Goal: Task Accomplishment & Management: Complete application form

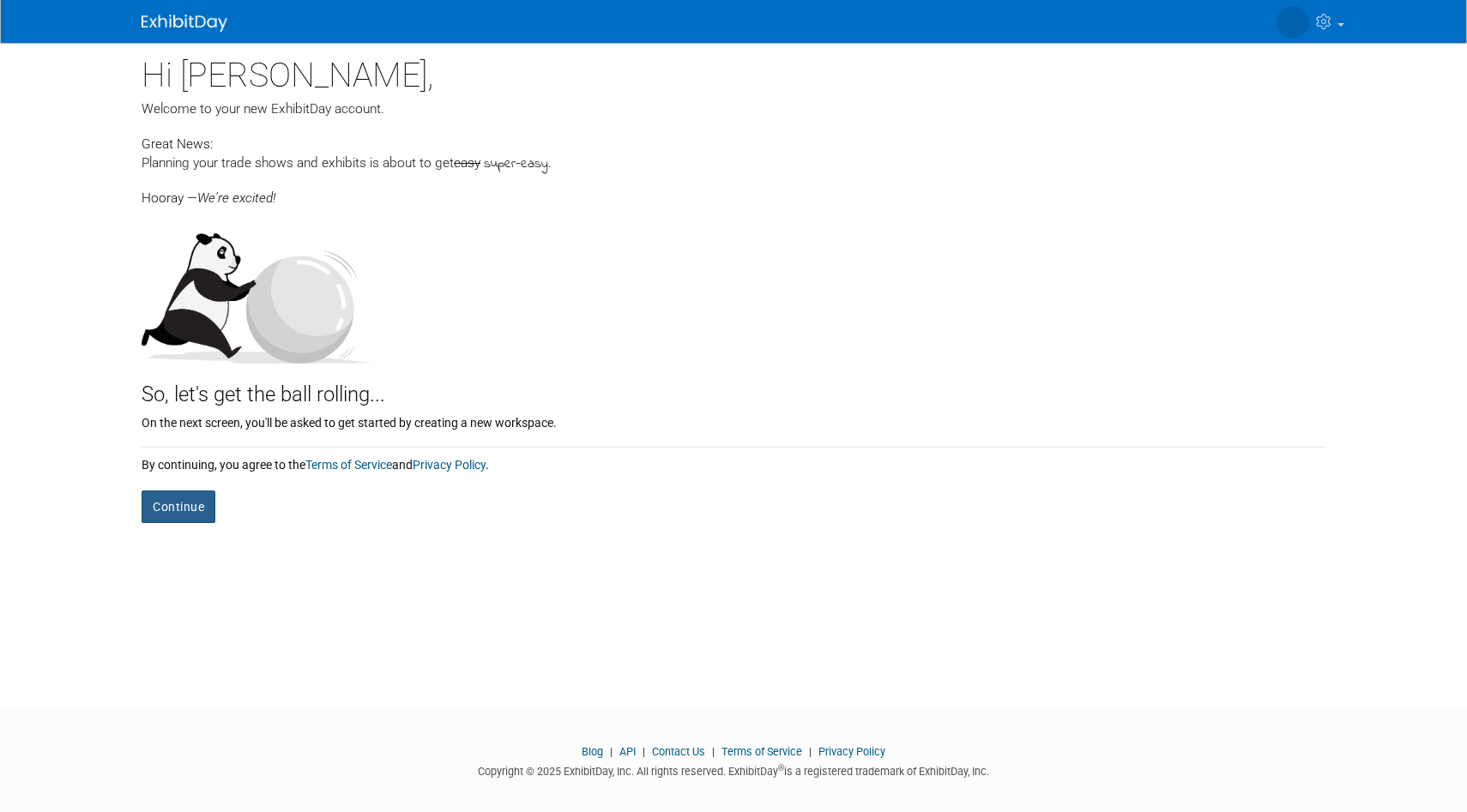
click at [167, 505] on button "Continue" at bounding box center [178, 507] width 74 height 33
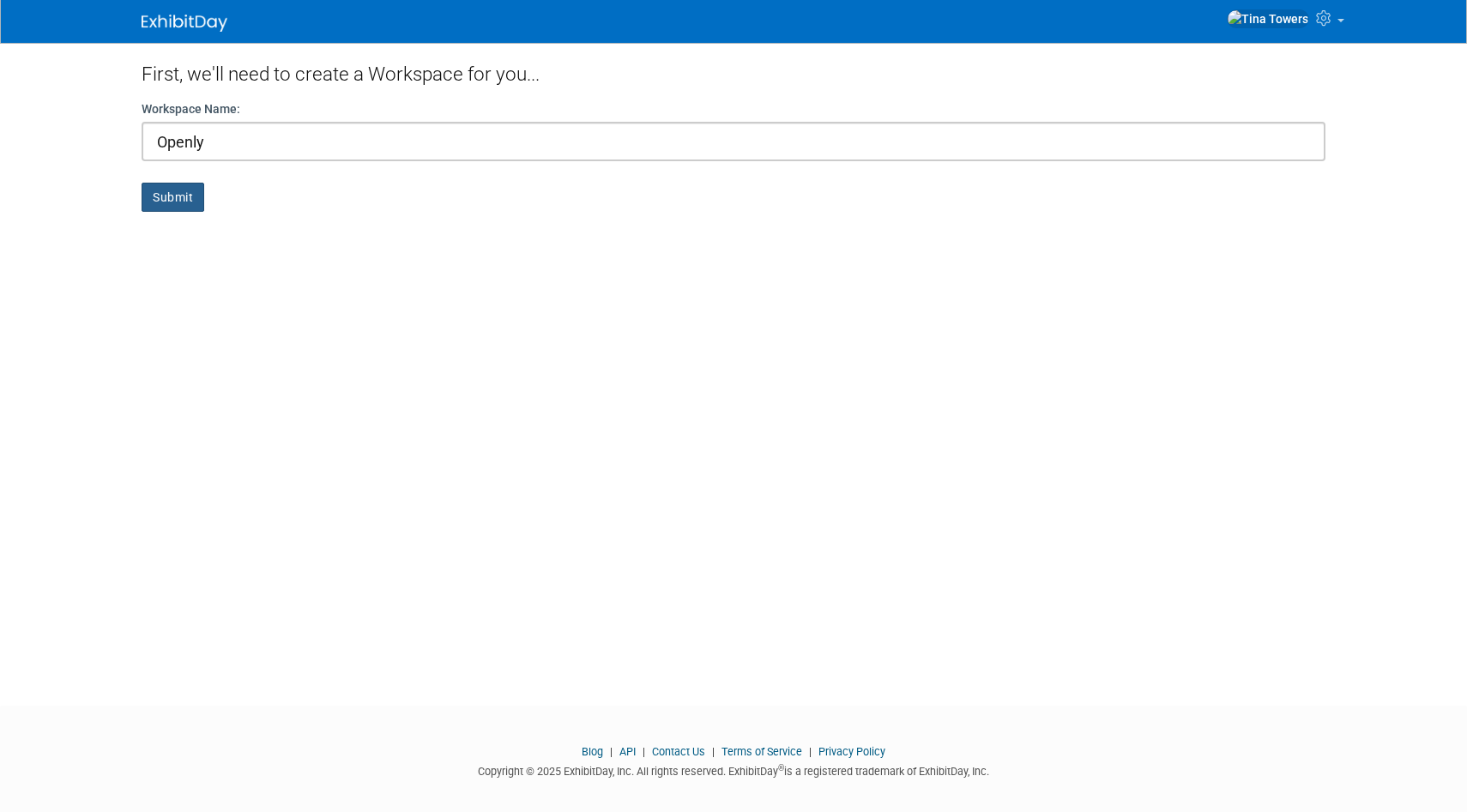
type input "Openly"
click at [179, 204] on button "Submit" at bounding box center [172, 197] width 63 height 29
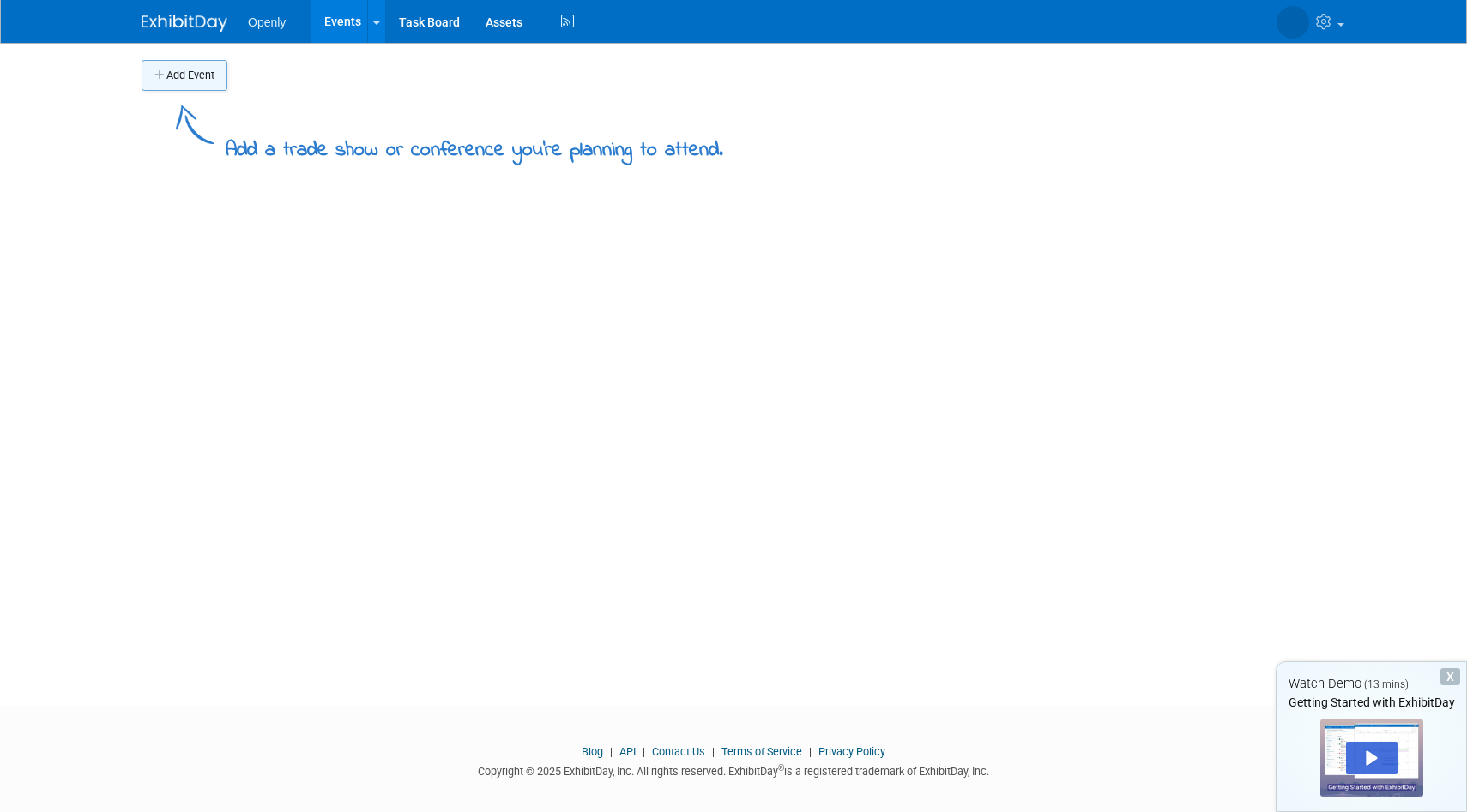
click at [200, 84] on button "Add Event" at bounding box center [184, 75] width 86 height 31
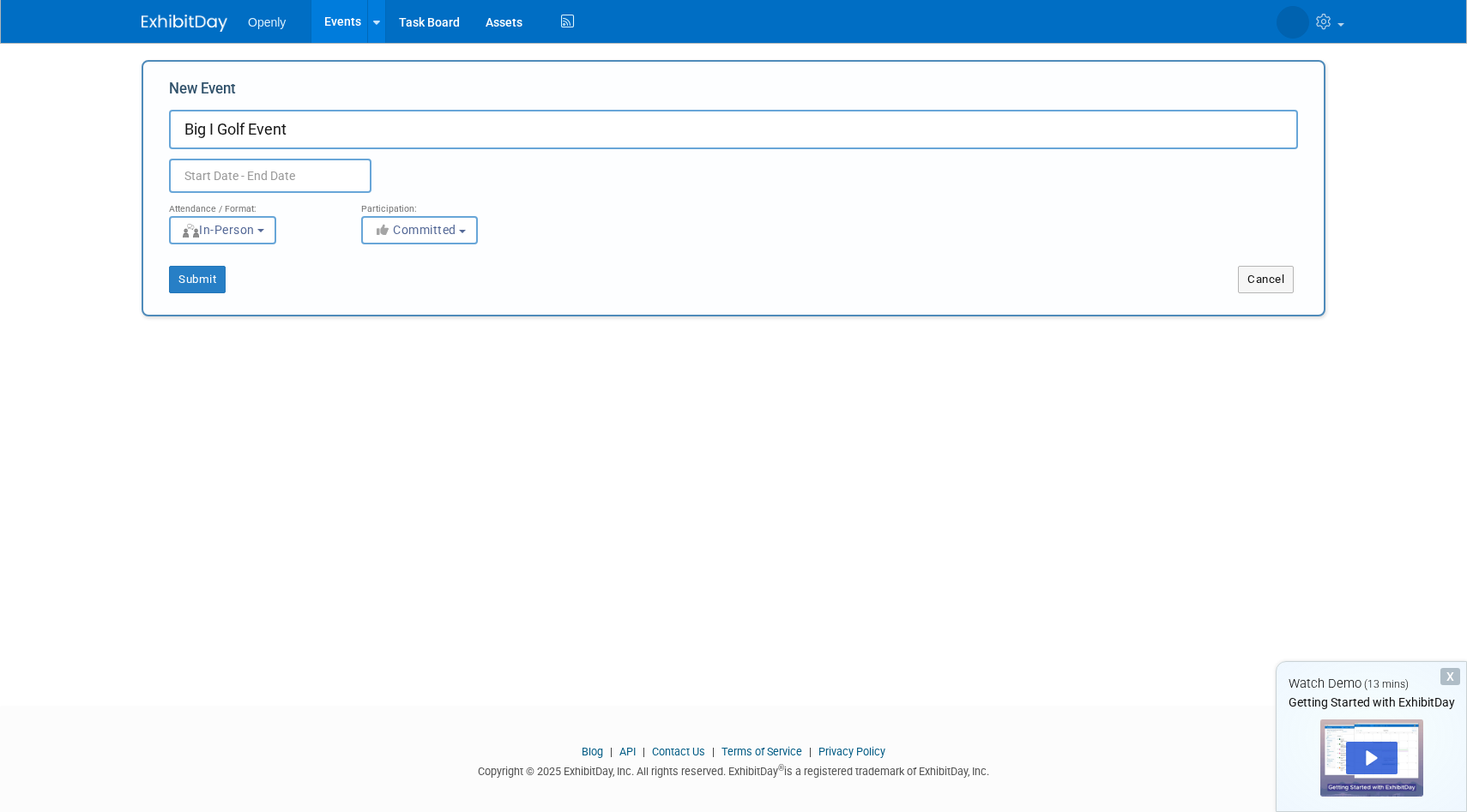
type input "Big I Golf Event"
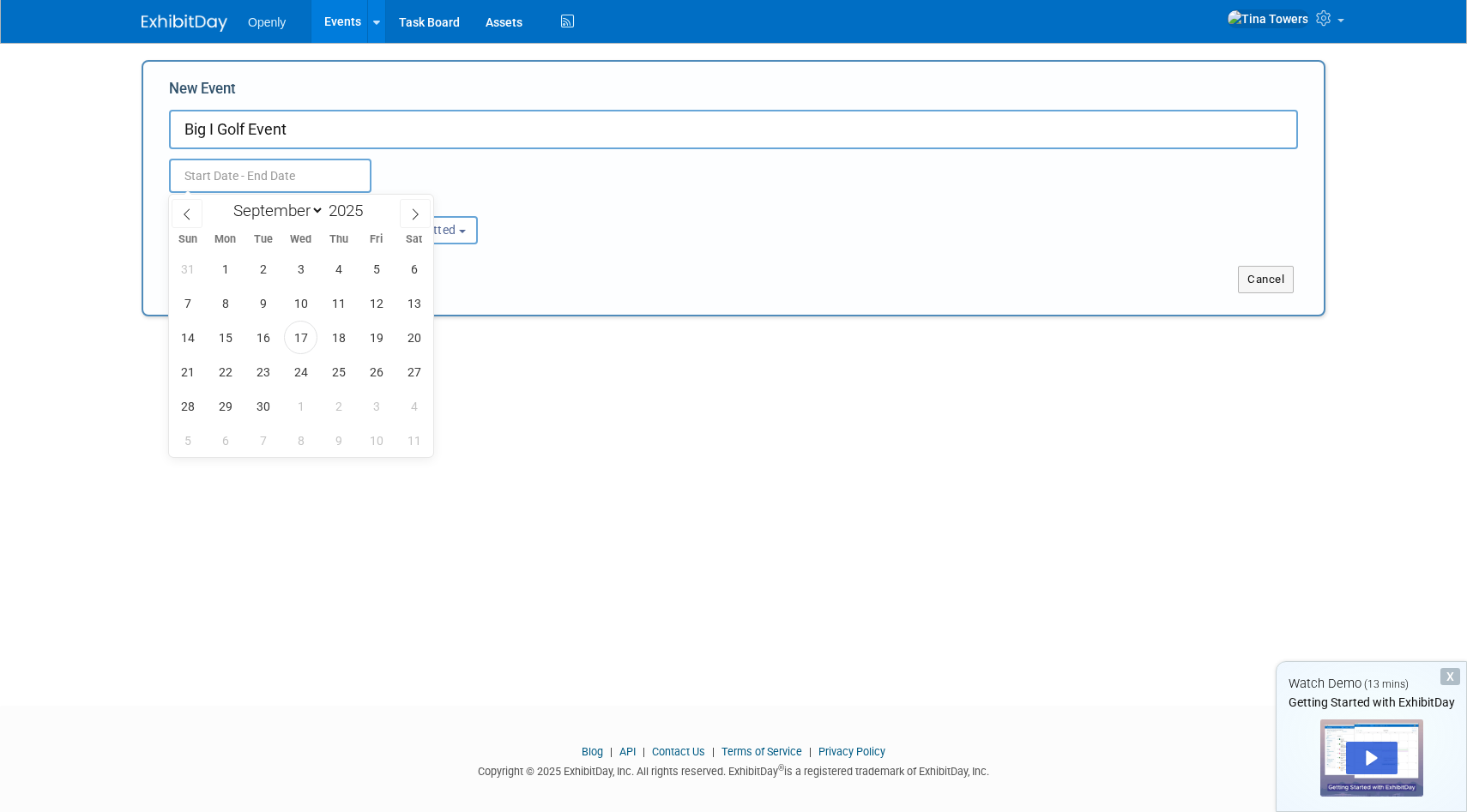
drag, startPoint x: 415, startPoint y: 207, endPoint x: 397, endPoint y: 212, distance: 18.7
click at [415, 207] on span at bounding box center [415, 214] width 31 height 29
select select "9"
click at [231, 307] on span "6" at bounding box center [225, 304] width 34 height 34
type input "Oct 6, 2025 to Oct 6, 2025"
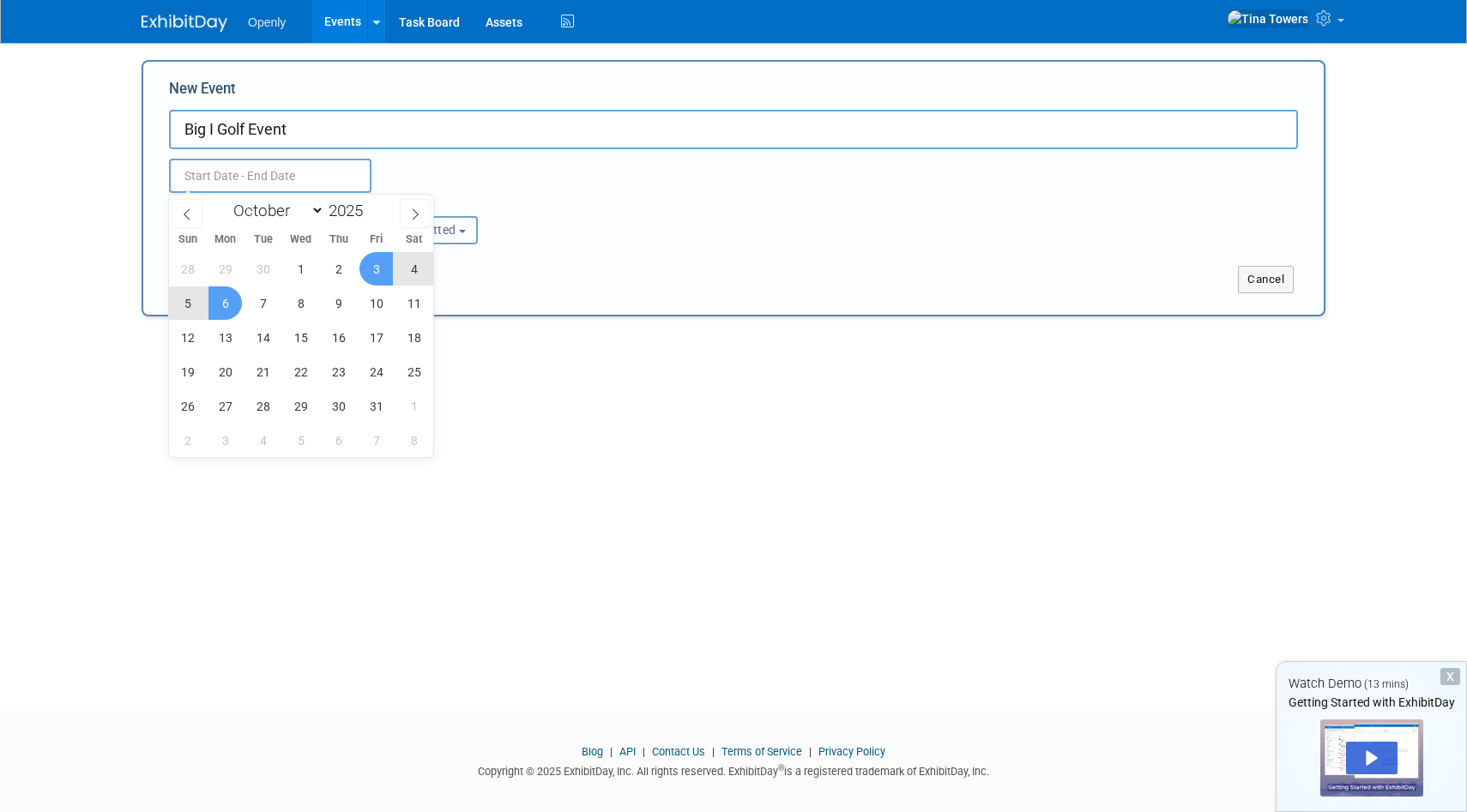
type input "Oct 6, 2025 to Oct 6, 2025"
click at [567, 274] on div "Submit" at bounding box center [388, 279] width 492 height 27
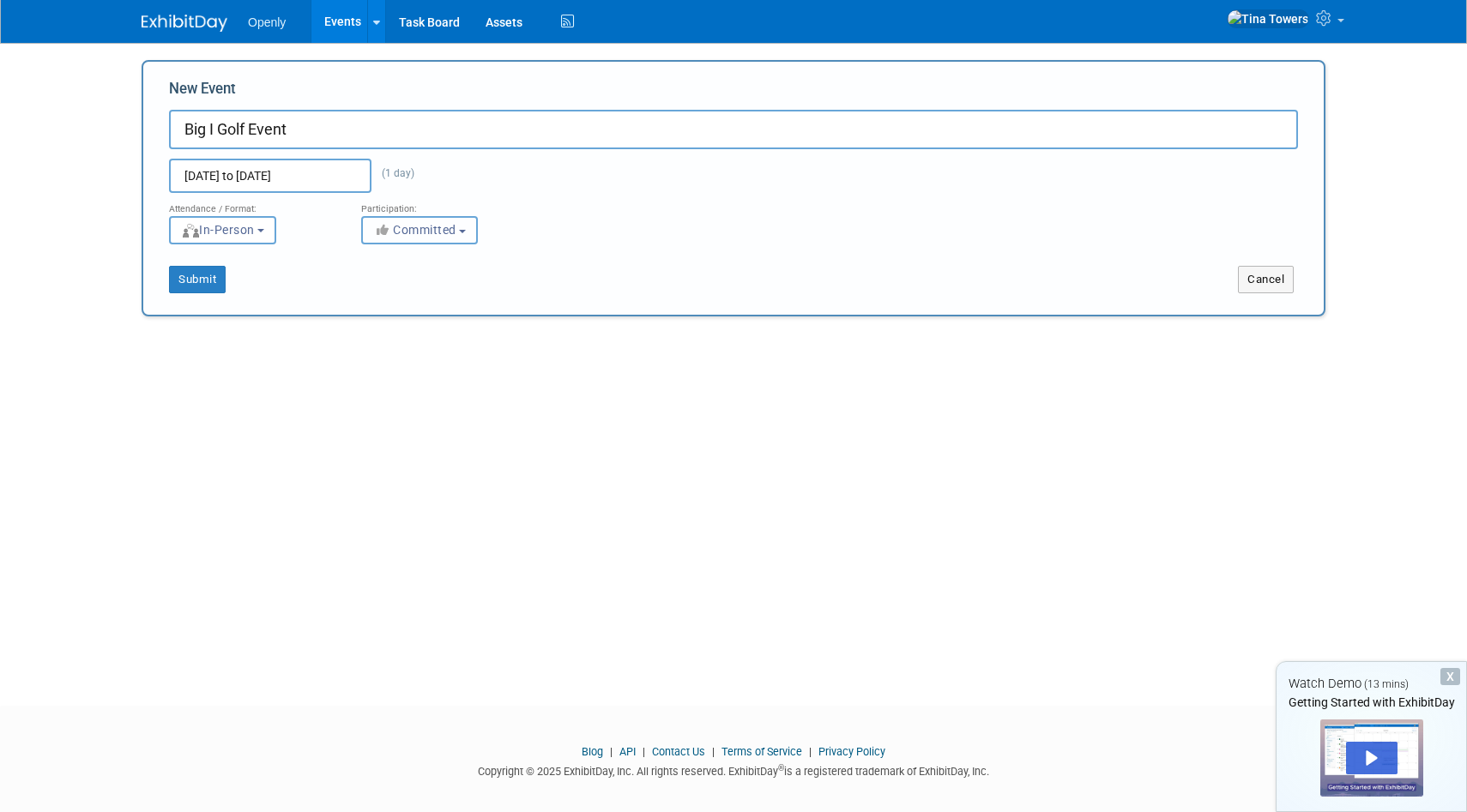
click at [425, 229] on span "Committed" at bounding box center [415, 230] width 83 height 14
click at [435, 252] on link "Committed" at bounding box center [431, 266] width 139 height 29
click at [289, 278] on div "Submit" at bounding box center [388, 279] width 492 height 27
click at [182, 277] on button "Submit" at bounding box center [197, 279] width 56 height 27
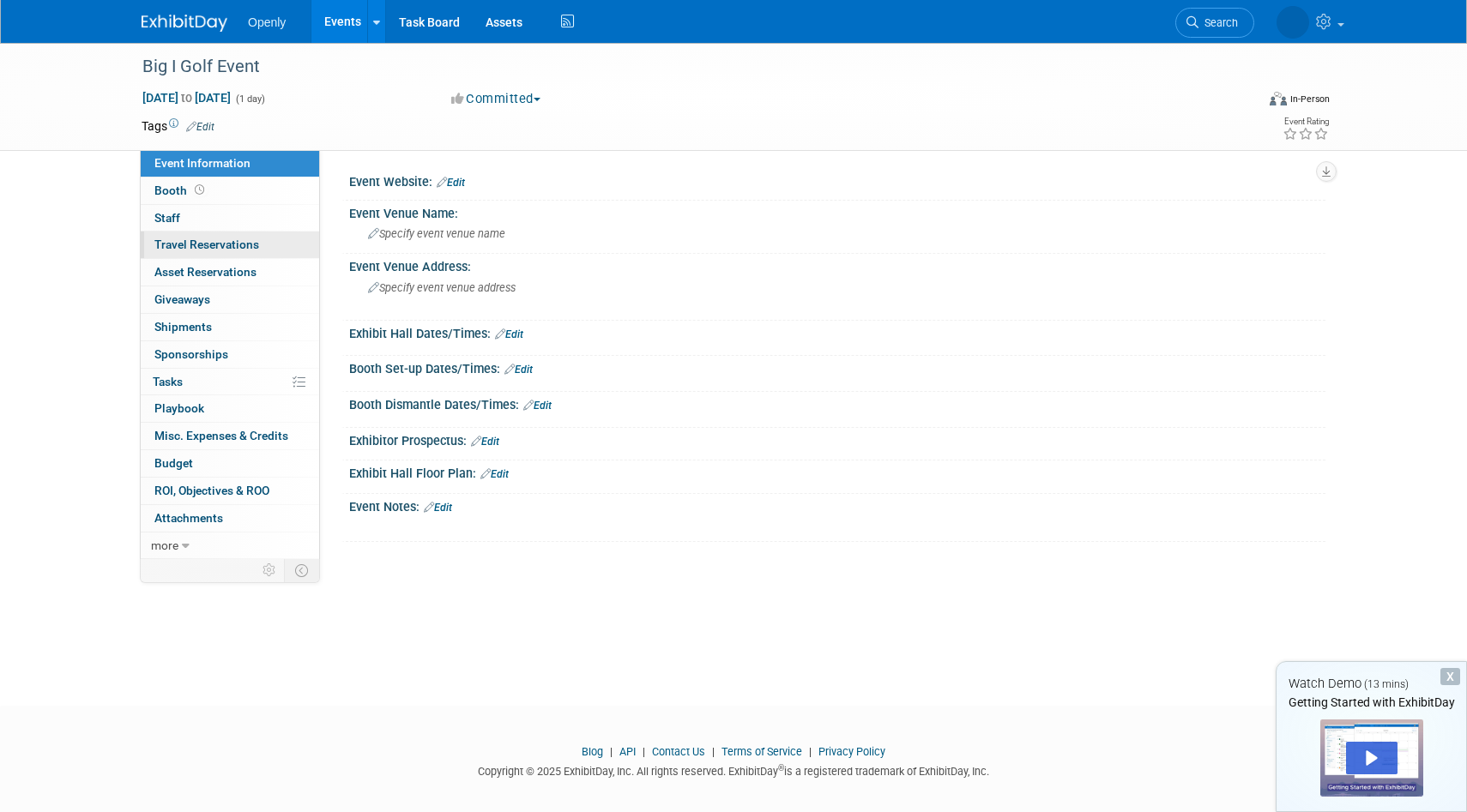
scroll to position [4, 0]
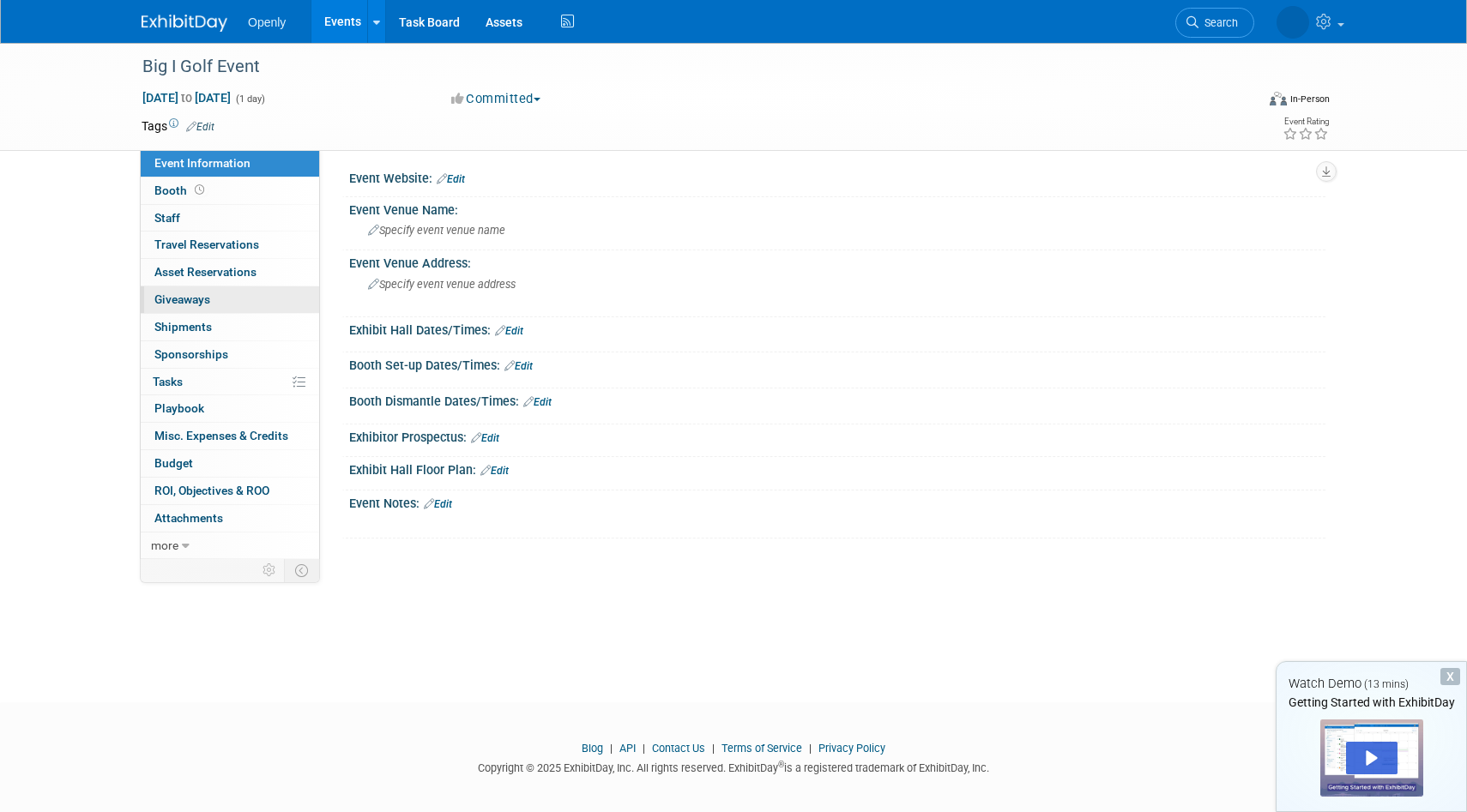
click at [198, 296] on span "Giveaways 0" at bounding box center [182, 299] width 56 height 14
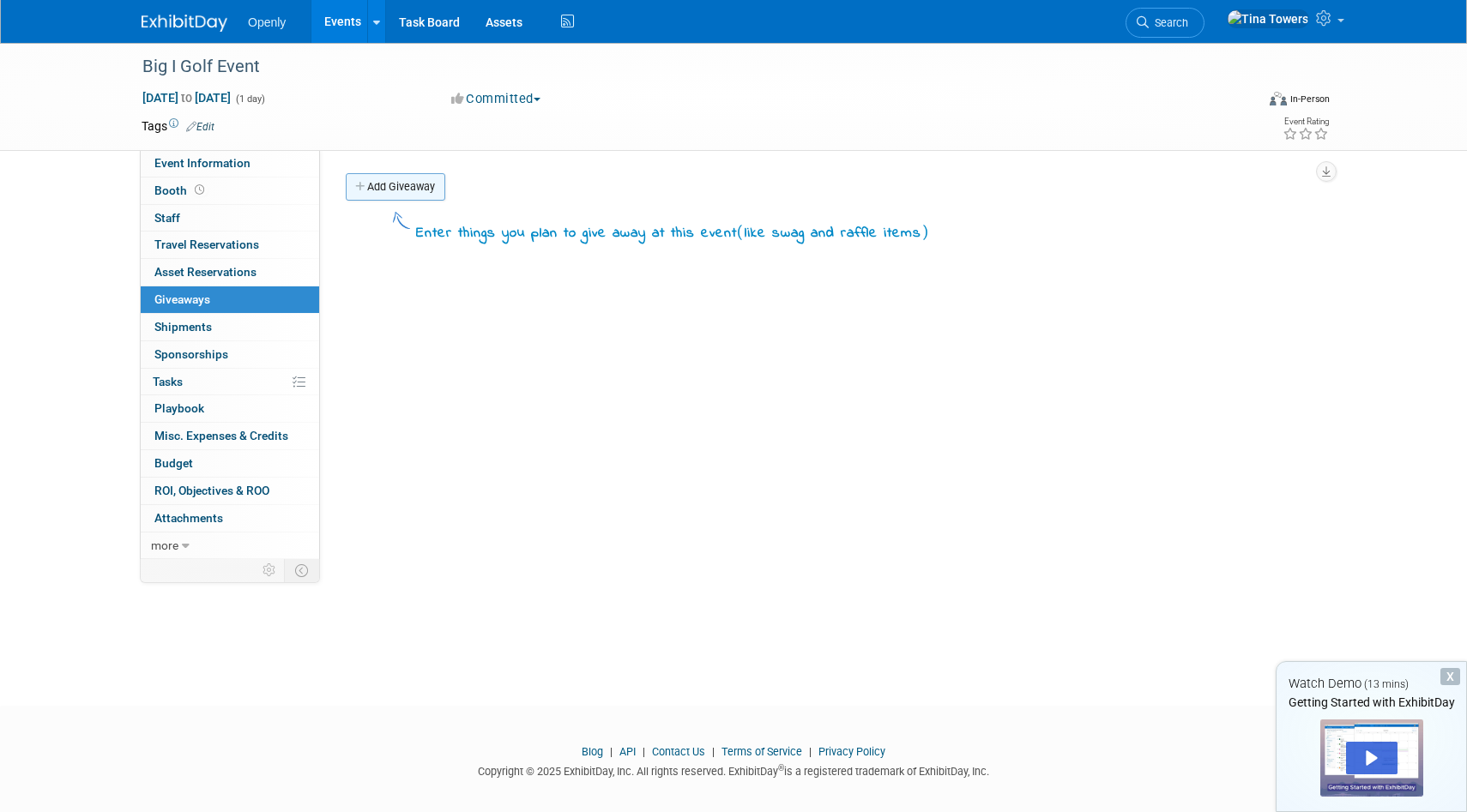
click at [391, 185] on link "Add Giveaway" at bounding box center [395, 186] width 100 height 27
